Goal: Task Accomplishment & Management: Use online tool/utility

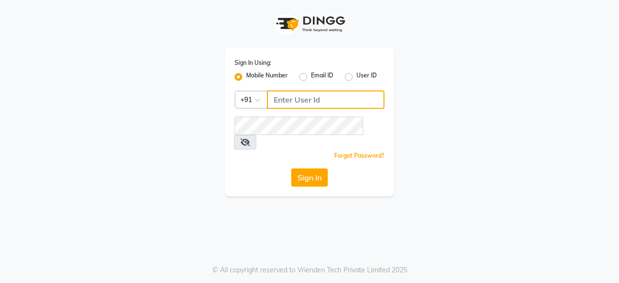
click at [302, 106] on input "Username" at bounding box center [326, 99] width 118 height 18
type input "7994266994"
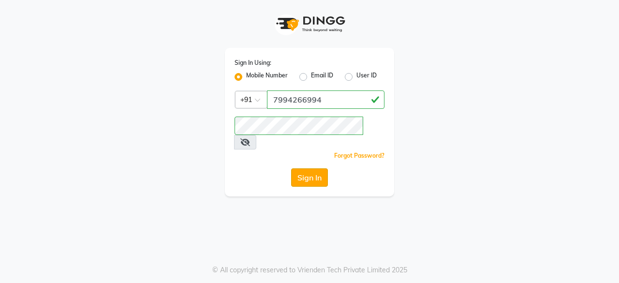
click at [302, 168] on button "Sign In" at bounding box center [309, 177] width 37 height 18
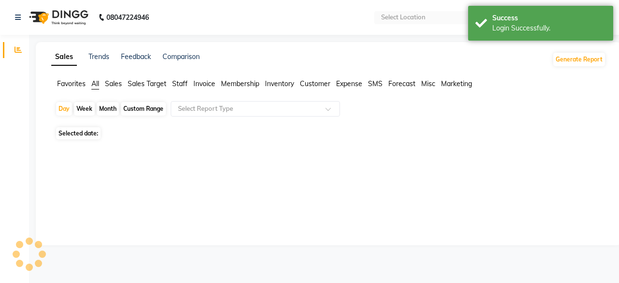
select select "en"
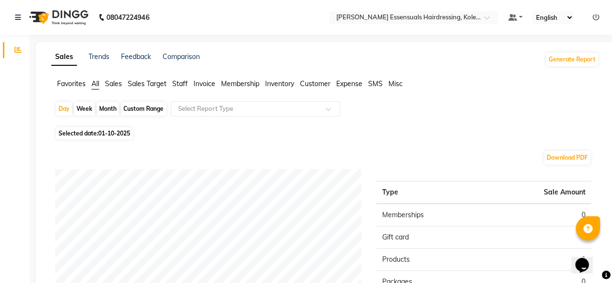
click at [181, 88] on span "Staff" at bounding box center [179, 83] width 15 height 9
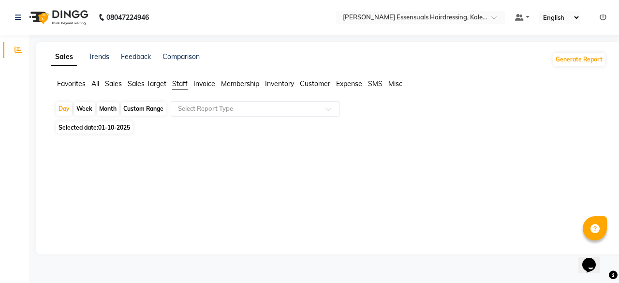
click at [124, 131] on span "01-10-2025" at bounding box center [114, 127] width 32 height 7
select select "10"
select select "2025"
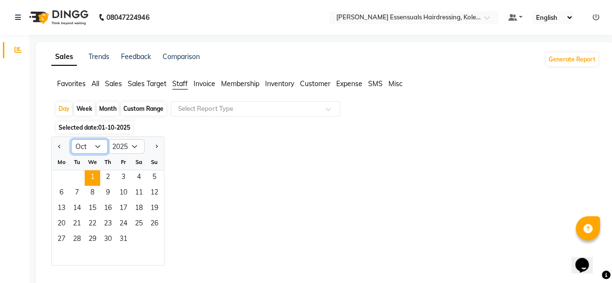
click at [95, 151] on select "Jan Feb Mar Apr May Jun [DATE] Aug Sep Oct Nov Dec" at bounding box center [89, 146] width 37 height 15
select select "9"
click at [71, 139] on select "Jan Feb Mar Apr May Jun [DATE] Aug Sep Oct Nov Dec" at bounding box center [89, 146] width 37 height 15
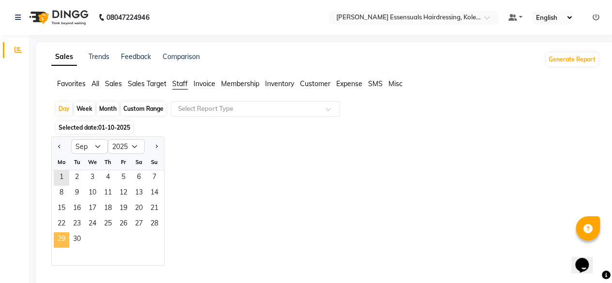
click at [58, 241] on span "29" at bounding box center [61, 239] width 15 height 15
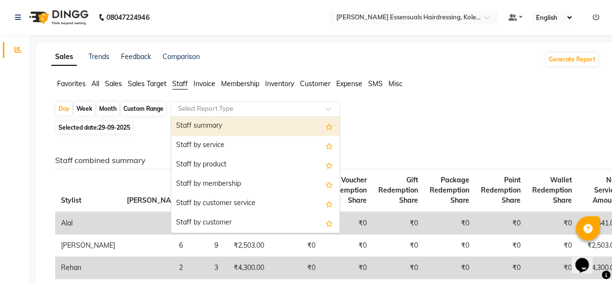
click at [235, 110] on input "text" at bounding box center [245, 109] width 139 height 10
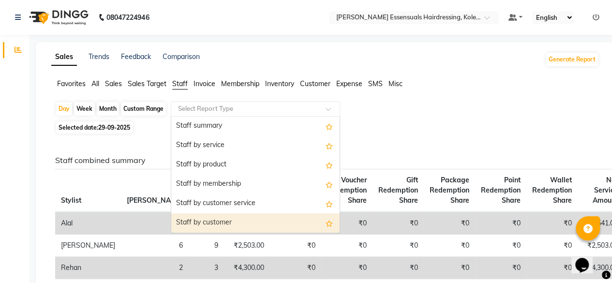
click at [218, 223] on div "Staff by customer" at bounding box center [255, 222] width 168 height 19
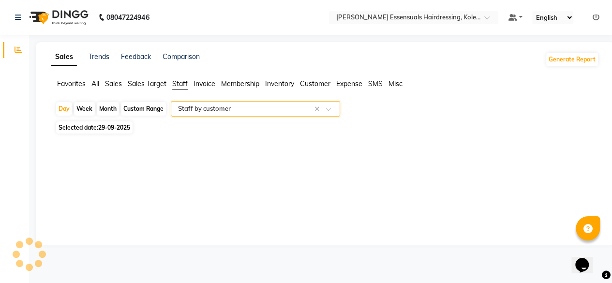
select select "full_report"
select select "csv"
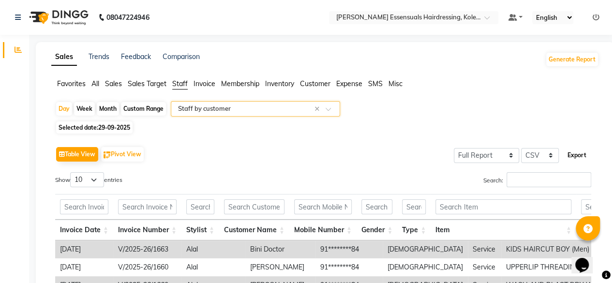
click at [572, 156] on button "Export" at bounding box center [576, 155] width 27 height 16
click at [119, 129] on span "29-09-2025" at bounding box center [114, 127] width 32 height 7
select select "9"
select select "2025"
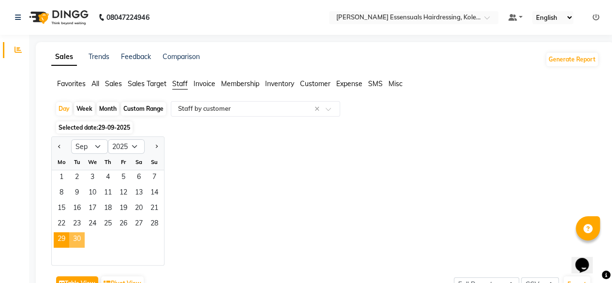
click at [74, 242] on span "30" at bounding box center [76, 239] width 15 height 15
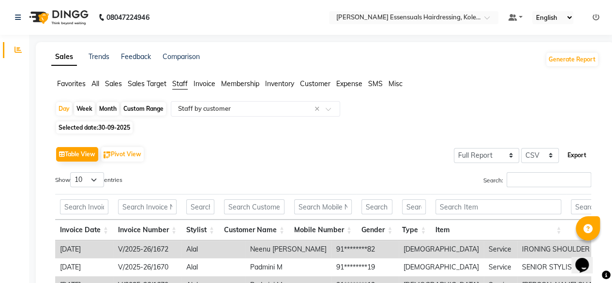
click at [580, 155] on button "Export" at bounding box center [576, 155] width 27 height 16
